Goal: Information Seeking & Learning: Check status

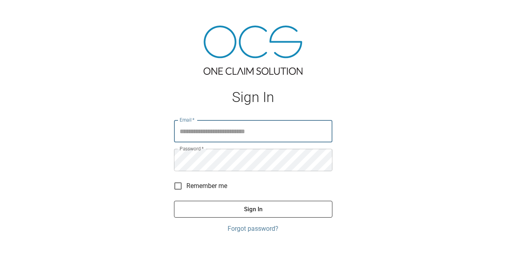
type input "**********"
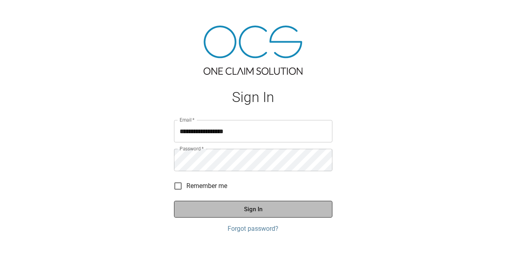
click at [249, 207] on button "Sign In" at bounding box center [253, 209] width 158 height 17
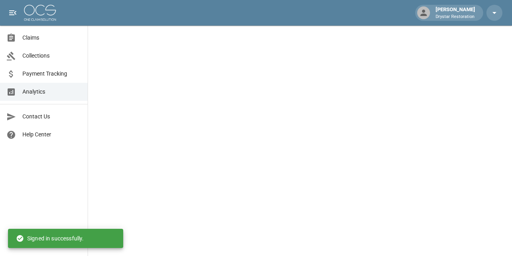
click at [28, 41] on span "Claims" at bounding box center [51, 38] width 59 height 8
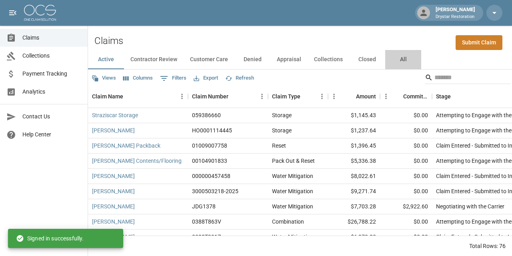
click at [409, 62] on button "All" at bounding box center [403, 59] width 36 height 19
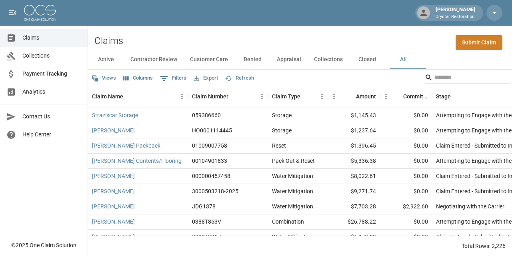
click at [437, 75] on input "Search" at bounding box center [466, 77] width 64 height 13
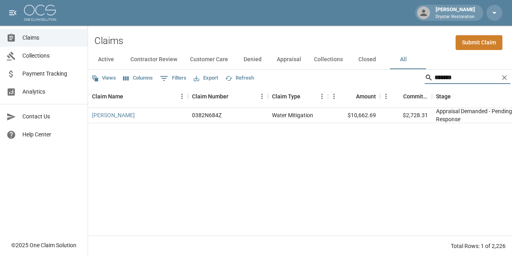
type input "*******"
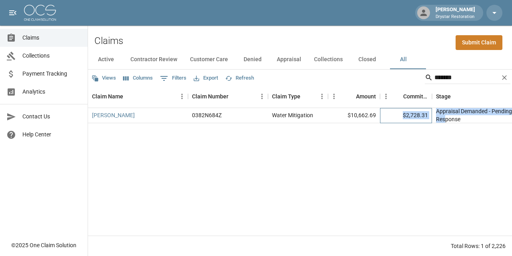
drag, startPoint x: 403, startPoint y: 114, endPoint x: 446, endPoint y: 116, distance: 42.8
click at [445, 116] on div "[PERSON_NAME] 0382N684Z Water Mitigation $10,662.69 $2,728.31 Appraisal Demande…" at bounding box center [462, 115] width 748 height 15
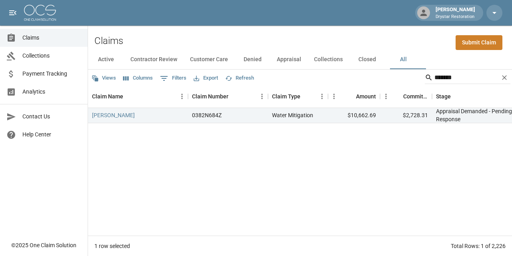
click at [390, 148] on div "[PERSON_NAME] 0382N684Z Water Mitigation $10,662.69 $2,728.31 Appraisal Demande…" at bounding box center [462, 172] width 748 height 128
click at [434, 117] on div "[PERSON_NAME] 0382N684Z Water Mitigation $10,662.69 $2,728.31 Appraisal Demande…" at bounding box center [462, 115] width 748 height 15
click at [399, 118] on div "$2,728.31" at bounding box center [406, 115] width 52 height 15
drag, startPoint x: 402, startPoint y: 115, endPoint x: 420, endPoint y: 116, distance: 17.6
click at [418, 116] on div "$2,728.31" at bounding box center [406, 115] width 52 height 15
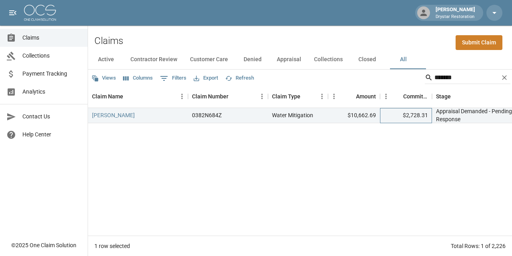
click at [421, 116] on div "$2,728.31" at bounding box center [406, 115] width 52 height 15
drag, startPoint x: 404, startPoint y: 116, endPoint x: 387, endPoint y: 116, distance: 16.8
click at [388, 116] on div "$2,728.31" at bounding box center [406, 115] width 52 height 15
click at [407, 115] on div "$2,728.31" at bounding box center [406, 115] width 52 height 15
drag, startPoint x: 408, startPoint y: 114, endPoint x: 470, endPoint y: 113, distance: 62.0
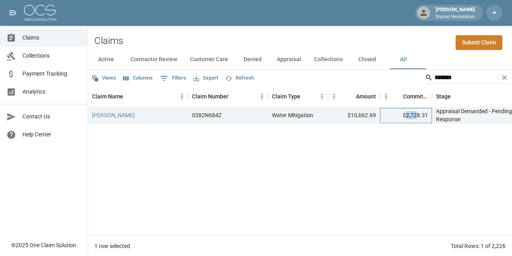
click at [437, 114] on div "[PERSON_NAME] 0382N684Z Water Mitigation $10,662.69 $2,728.31 Appraisal Demande…" at bounding box center [462, 115] width 748 height 15
click at [423, 116] on div "$2,728.31" at bounding box center [406, 115] width 52 height 15
click at [413, 116] on div "$2,728.31" at bounding box center [406, 115] width 52 height 15
click at [412, 115] on div "$2,728.31" at bounding box center [406, 115] width 52 height 15
click at [413, 115] on div "$2,728.31" at bounding box center [406, 115] width 52 height 15
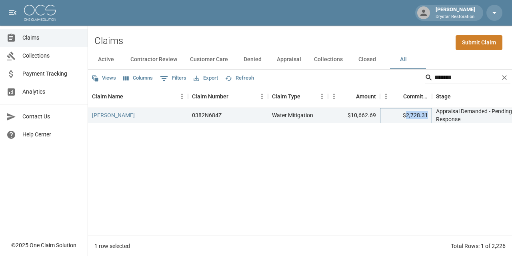
click at [415, 115] on div "$2,728.31" at bounding box center [406, 115] width 52 height 15
click at [416, 128] on div "[PERSON_NAME] 0382N684Z Water Mitigation $10,662.69 $2,728.31 Appraisal Demande…" at bounding box center [462, 172] width 748 height 128
drag, startPoint x: 403, startPoint y: 116, endPoint x: 433, endPoint y: 117, distance: 30.0
click at [431, 117] on div "$2,728.31" at bounding box center [406, 115] width 52 height 15
click at [429, 119] on div "$2,728.31" at bounding box center [406, 115] width 52 height 15
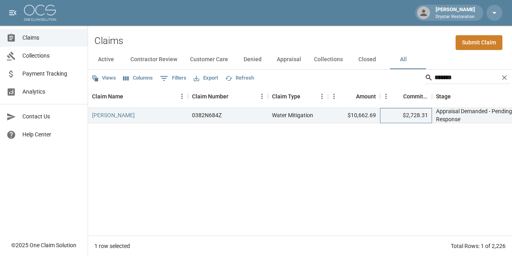
drag, startPoint x: 426, startPoint y: 118, endPoint x: 374, endPoint y: 115, distance: 51.3
click at [404, 118] on div "$2,728.31" at bounding box center [406, 115] width 52 height 15
click at [256, 171] on div "[PERSON_NAME] 0382N684Z Water Mitigation $10,662.69 $2,728.31 Appraisal Demande…" at bounding box center [462, 172] width 748 height 128
click at [138, 143] on div "[PERSON_NAME] 0382N684Z Water Mitigation $10,662.69 $2,728.31 Appraisal Demande…" at bounding box center [462, 172] width 748 height 128
drag, startPoint x: 406, startPoint y: 117, endPoint x: 414, endPoint y: 115, distance: 7.9
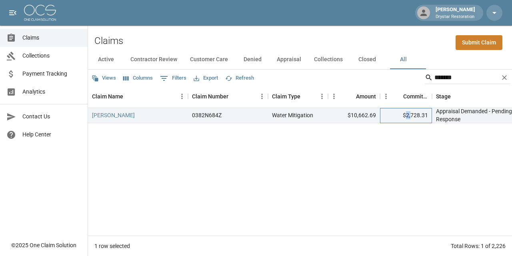
click at [411, 116] on div "$2,728.31" at bounding box center [406, 115] width 52 height 15
drag, startPoint x: 414, startPoint y: 115, endPoint x: 452, endPoint y: 112, distance: 38.1
click at [451, 112] on div "[PERSON_NAME] 0382N684Z Water Mitigation $10,662.69 $2,728.31 Appraisal Demande…" at bounding box center [462, 115] width 748 height 15
click at [412, 118] on div "$2,728.31" at bounding box center [406, 115] width 52 height 15
click at [136, 150] on div "[PERSON_NAME] 0382N684Z Water Mitigation $10,662.69 $2,728.31 Appraisal Demande…" at bounding box center [462, 172] width 748 height 128
